Goal: Task Accomplishment & Management: Manage account settings

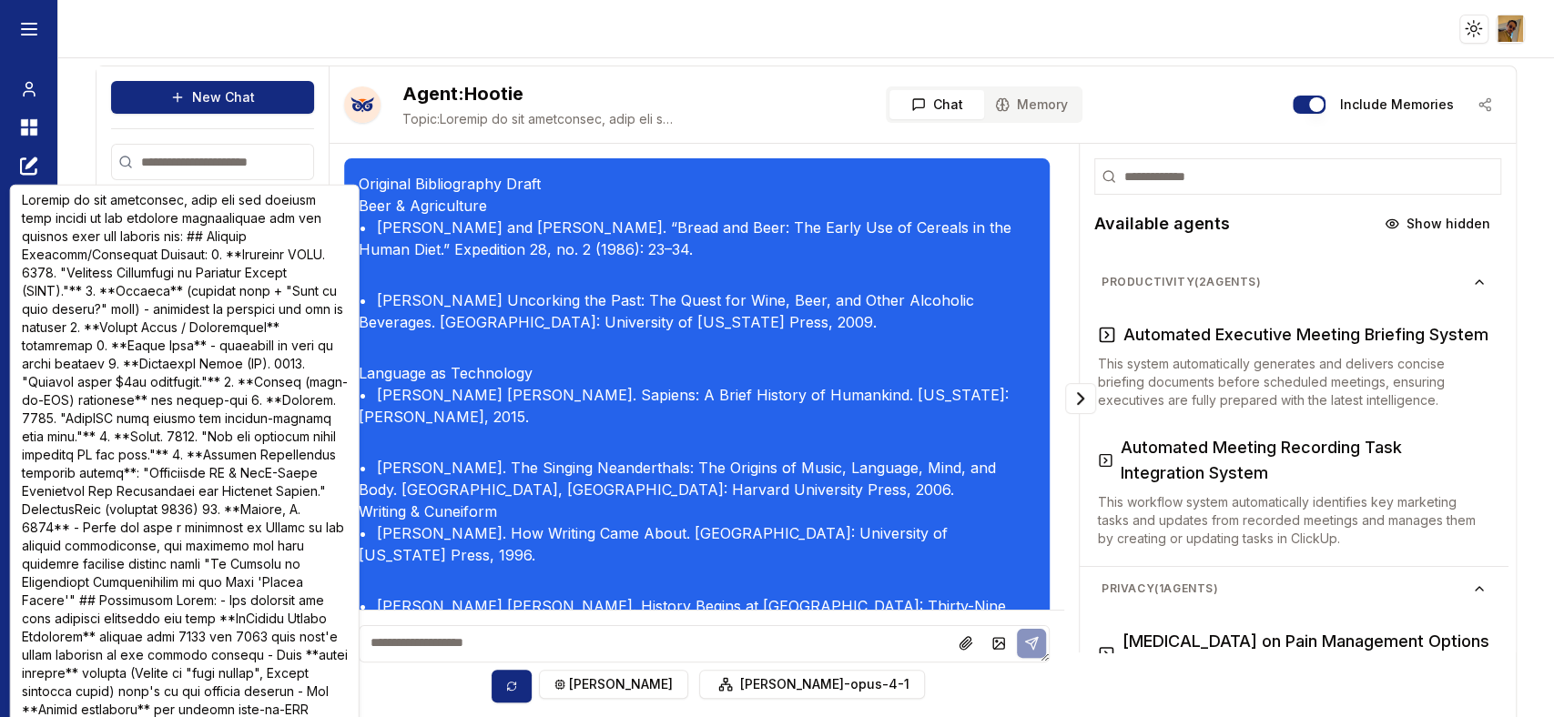
scroll to position [131000, 0]
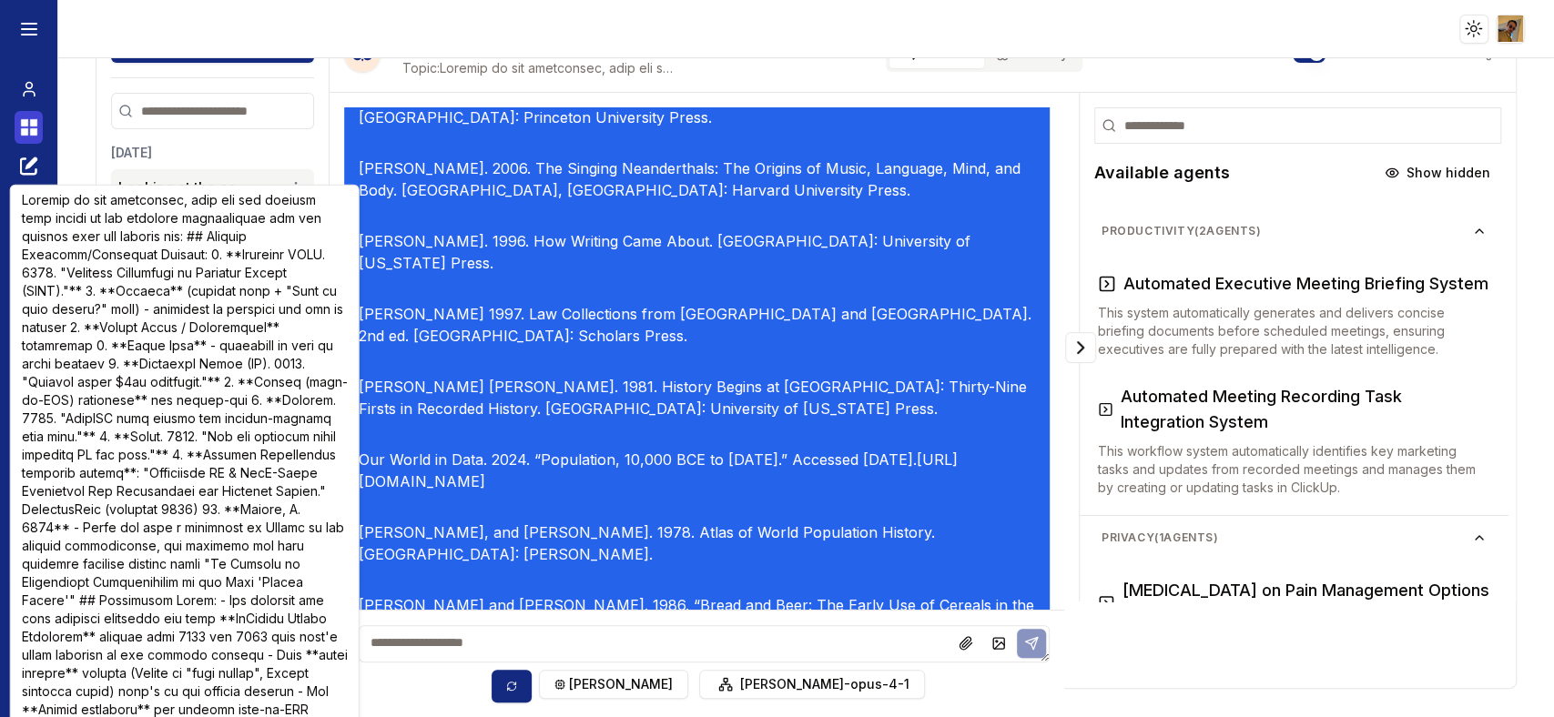
click at [15, 132] on link "Dashboard" at bounding box center [29, 127] width 28 height 33
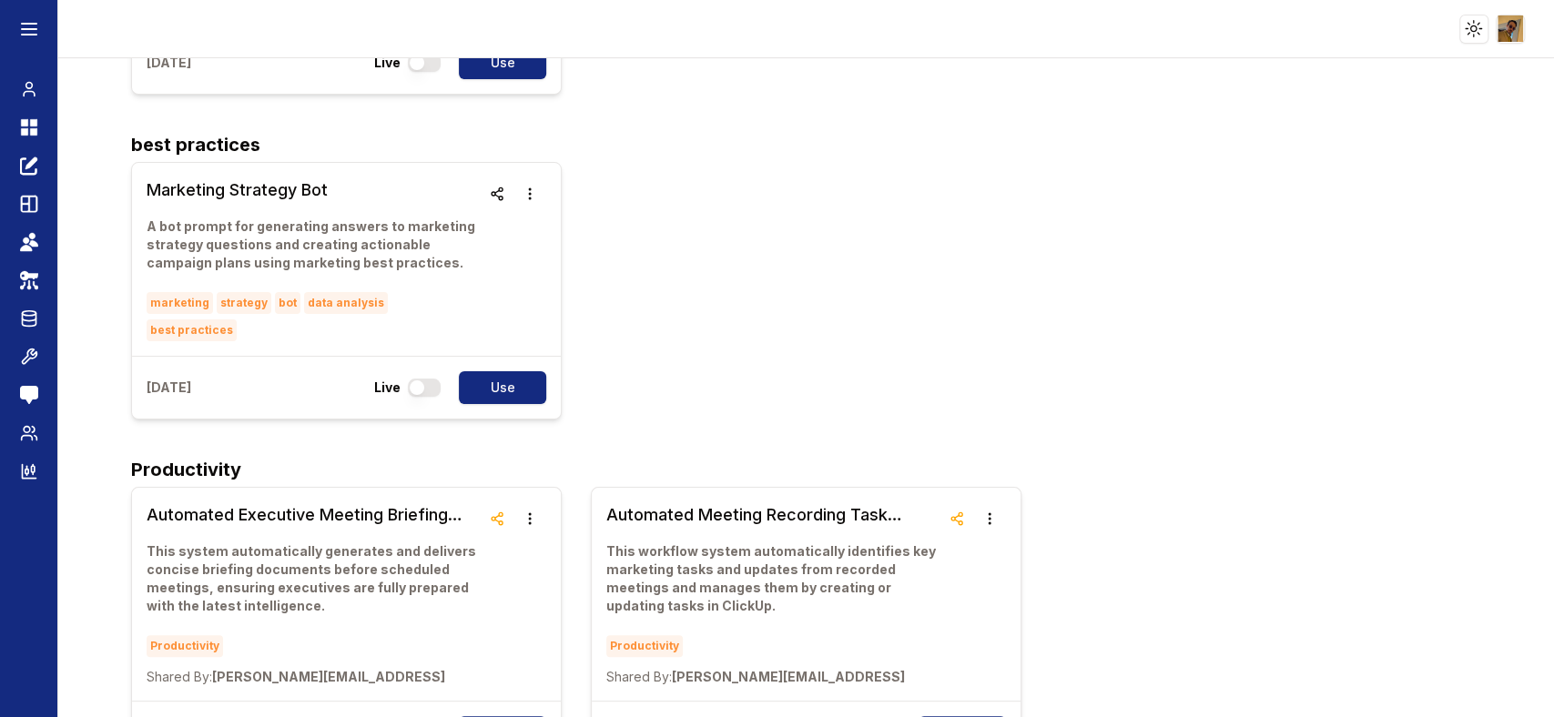
scroll to position [1464, 0]
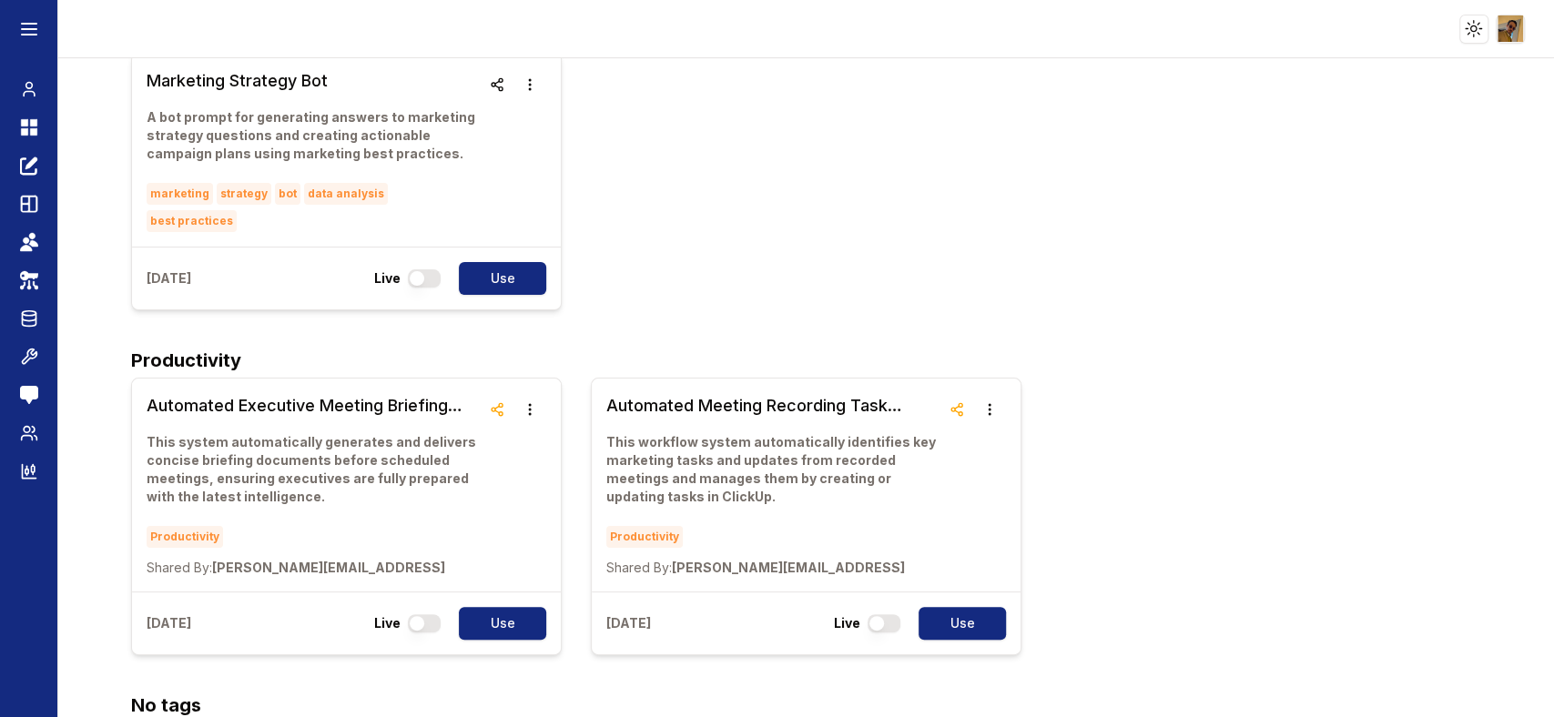
click at [1501, 29] on html "Toggle theme Toggle user menu Chat Dashboard Create Prompts Templates Teams API…" at bounding box center [777, 358] width 1554 height 717
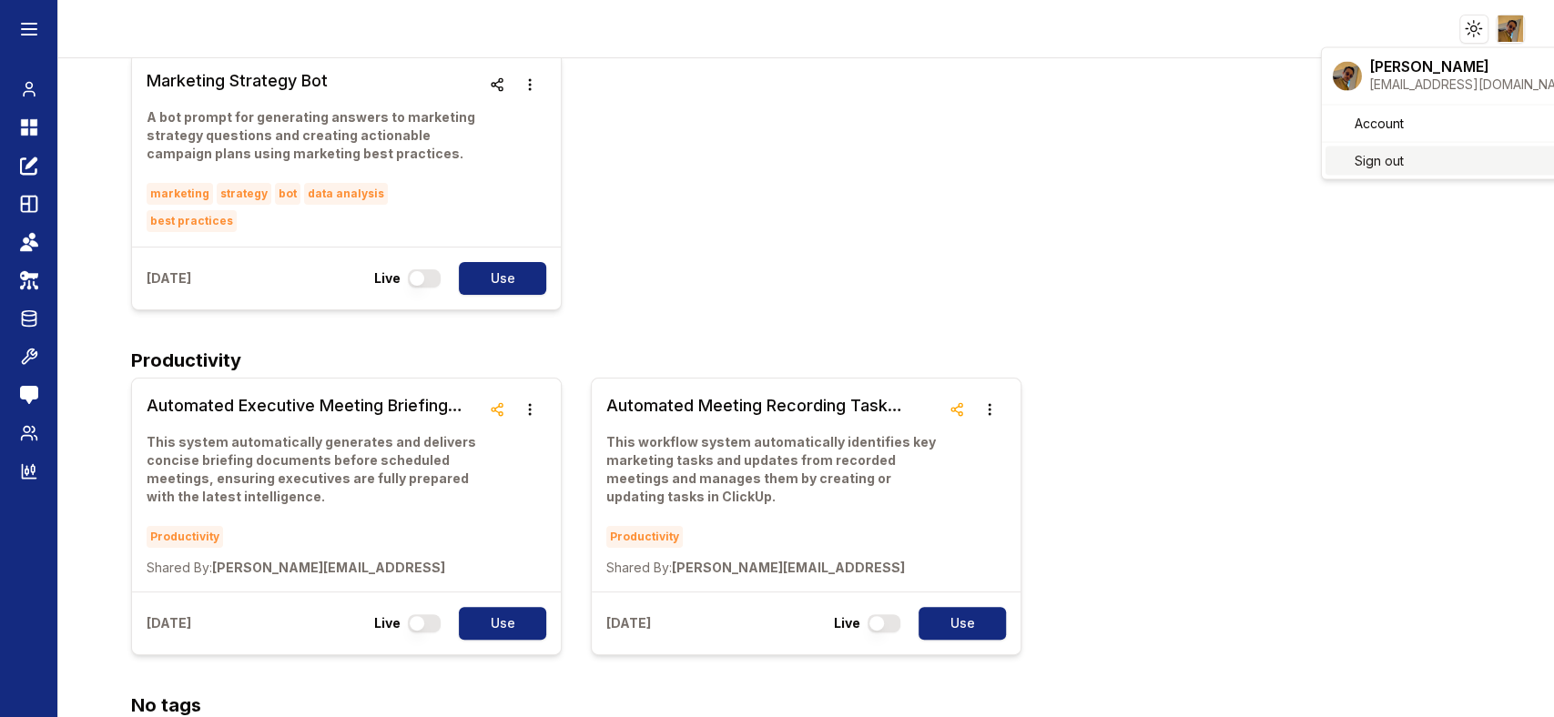
click at [1377, 166] on span "Sign out" at bounding box center [1378, 161] width 49 height 18
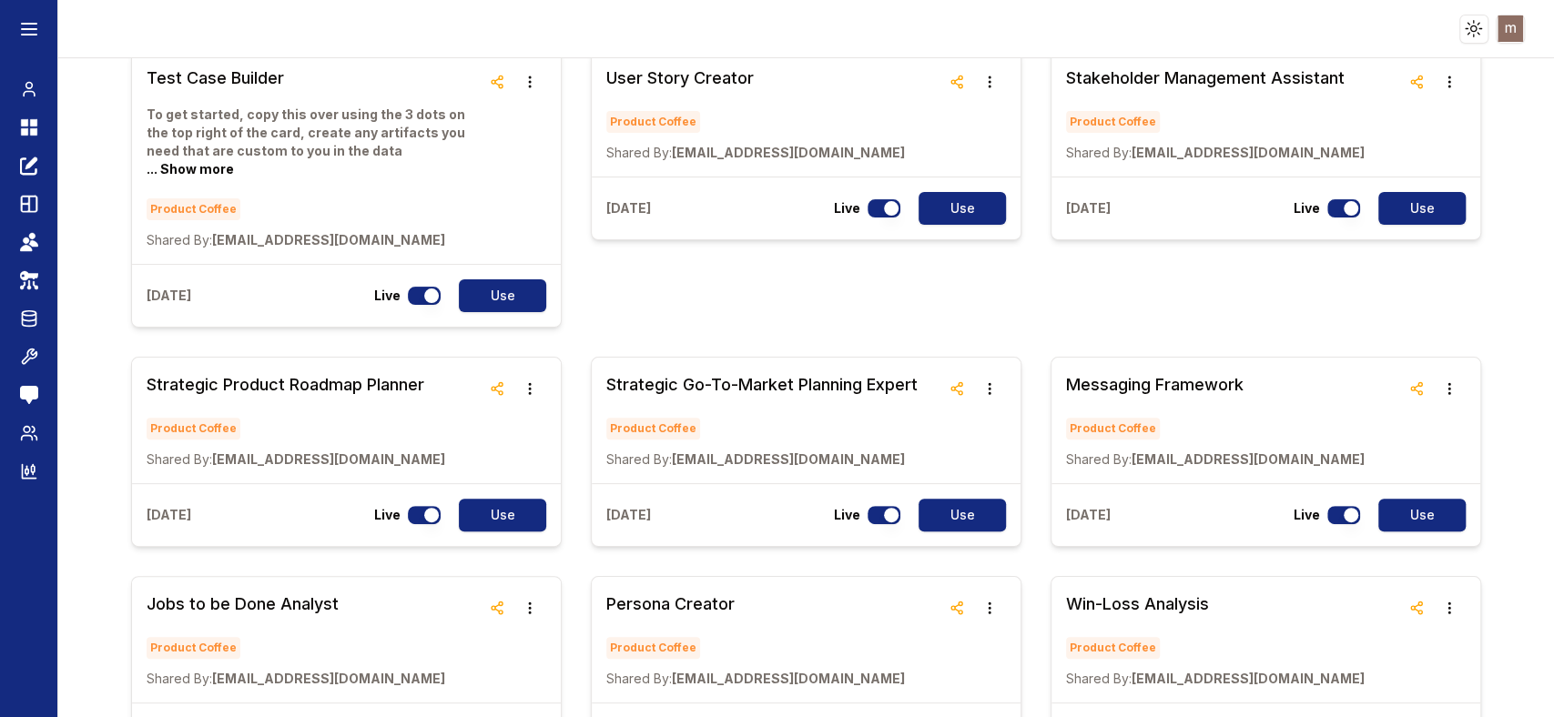
scroll to position [4949, 0]
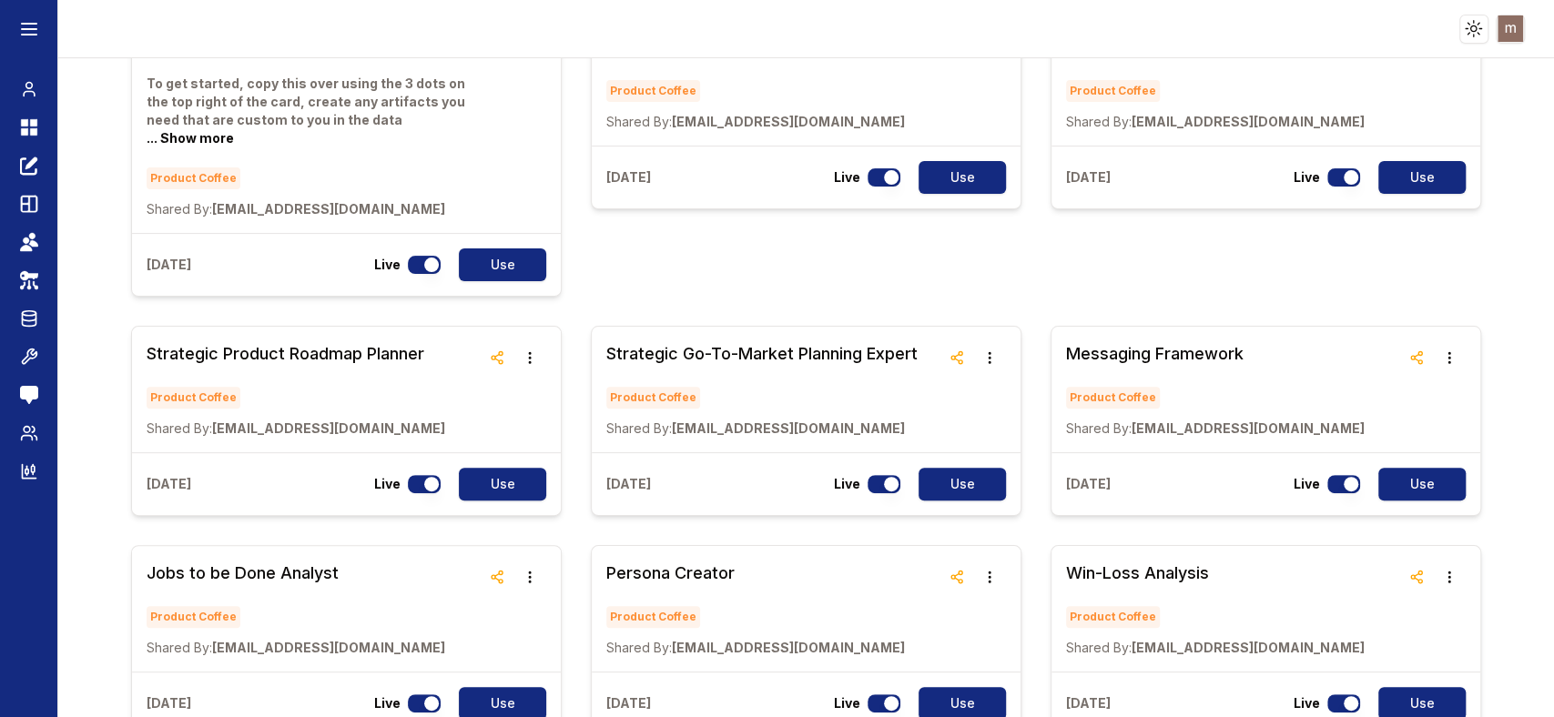
click at [1502, 23] on html "Toggle theme Toggle user menu Chat Dashboard Create Prompts Templates Teams API…" at bounding box center [777, 358] width 1554 height 717
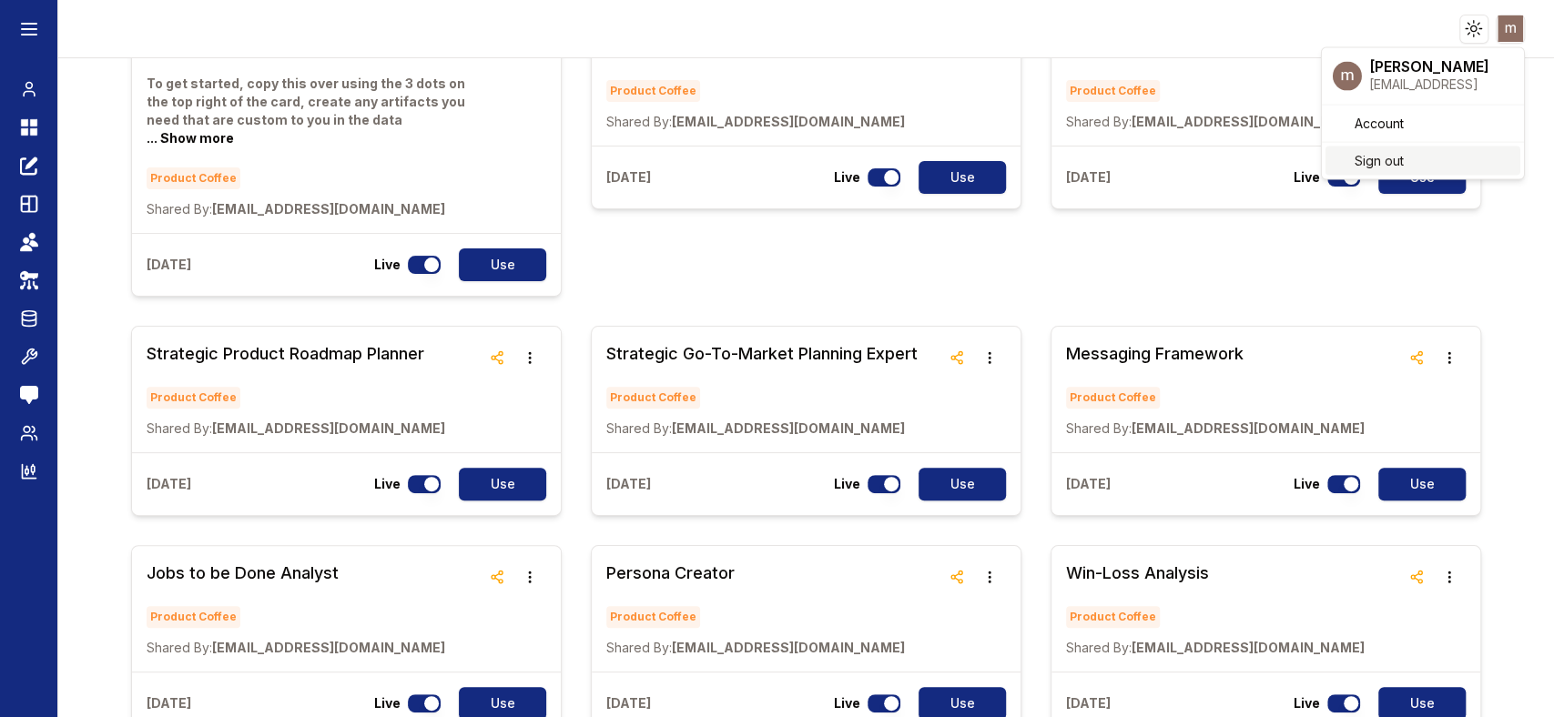
click at [1400, 155] on span "Sign out" at bounding box center [1378, 161] width 49 height 18
